Goal: Check status: Check status

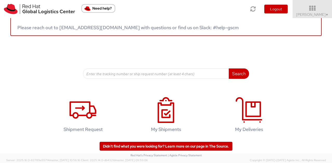
scroll to position [101, 0]
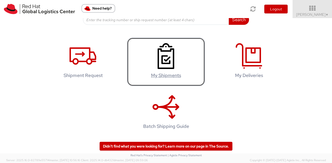
click at [159, 73] on h4 "My Shipments" at bounding box center [165, 75] width 67 height 5
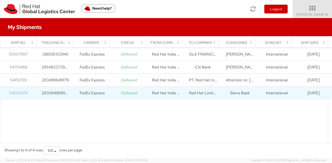
click at [17, 94] on link "54042474" at bounding box center [18, 93] width 19 height 5
drag, startPoint x: 41, startPoint y: 93, endPoint x: 75, endPoint y: 93, distance: 33.7
click at [75, 93] on tr "54042474 283084969907 FedEx Express Delivered Red Hat India Private Limited Red…" at bounding box center [166, 93] width 332 height 13
click at [127, 94] on icon "Delivered" at bounding box center [129, 93] width 16 height 5
click at [199, 92] on td "Red Hat Limited, Korea Branch" at bounding box center [202, 93] width 37 height 13
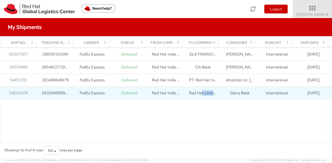
drag, startPoint x: 199, startPoint y: 92, endPoint x: 210, endPoint y: 93, distance: 11.4
click at [210, 93] on td "Red Hat Limited, Korea Branch" at bounding box center [202, 93] width 37 height 13
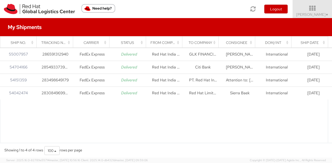
drag, startPoint x: 73, startPoint y: 41, endPoint x: 80, endPoint y: 41, distance: 7.0
click at [80, 41] on th "Carrier" at bounding box center [91, 43] width 36 height 12
click at [69, 43] on div "Tracking Number" at bounding box center [56, 42] width 30 height 5
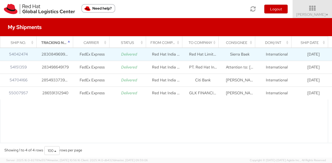
click at [50, 54] on td "283084969907" at bounding box center [55, 54] width 37 height 13
copy td "283084969907"
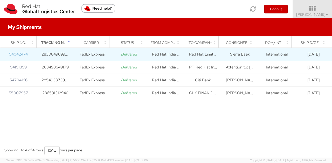
click at [17, 54] on link "54042474" at bounding box center [18, 54] width 19 height 5
